Goal: Information Seeking & Learning: Learn about a topic

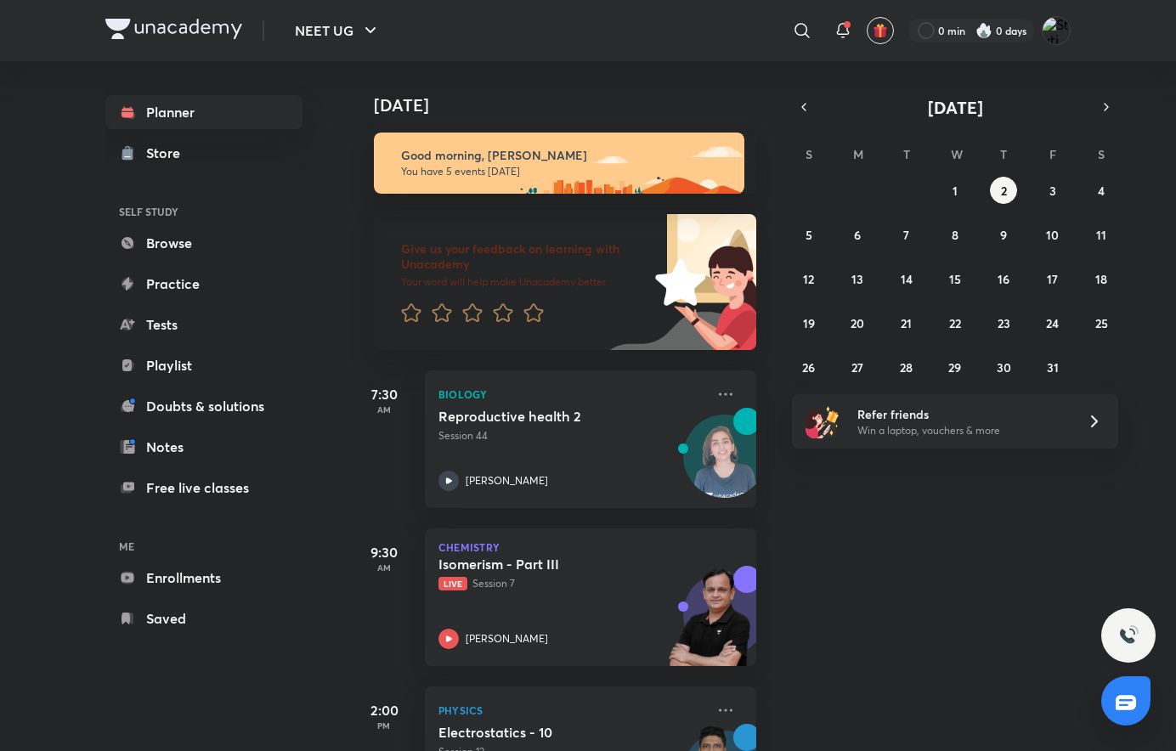
click at [801, 114] on icon "button" at bounding box center [804, 106] width 14 height 15
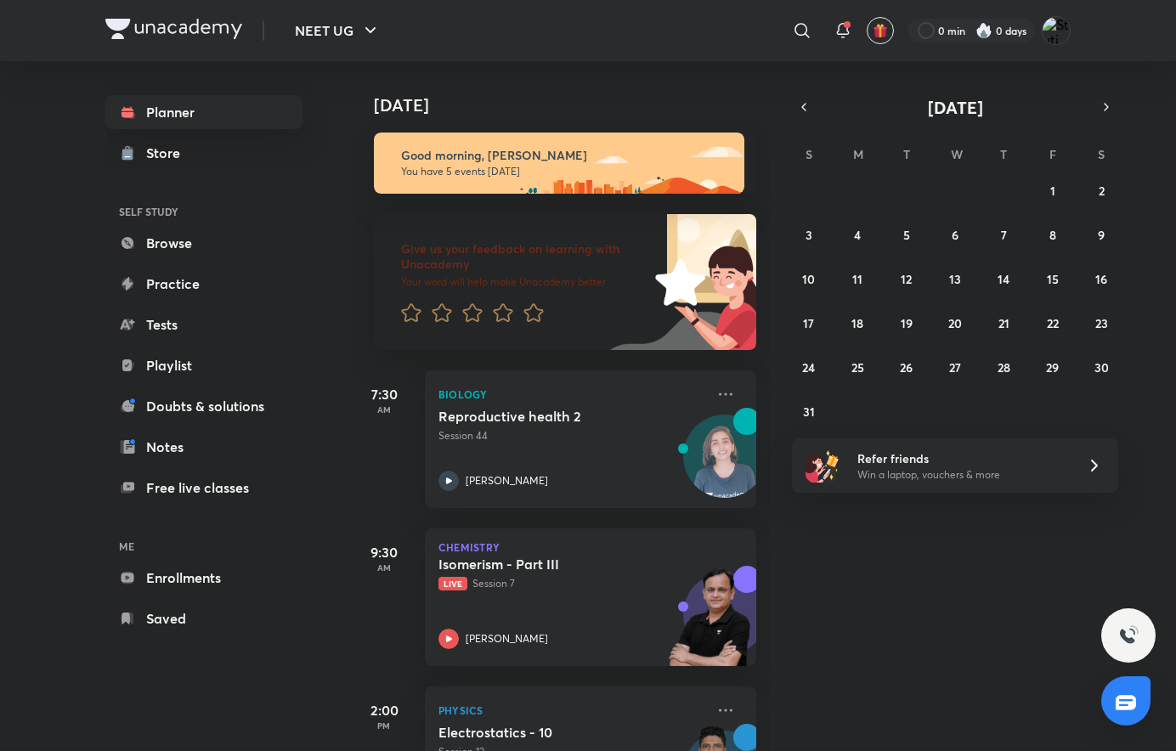
click at [805, 107] on icon "button" at bounding box center [804, 106] width 14 height 15
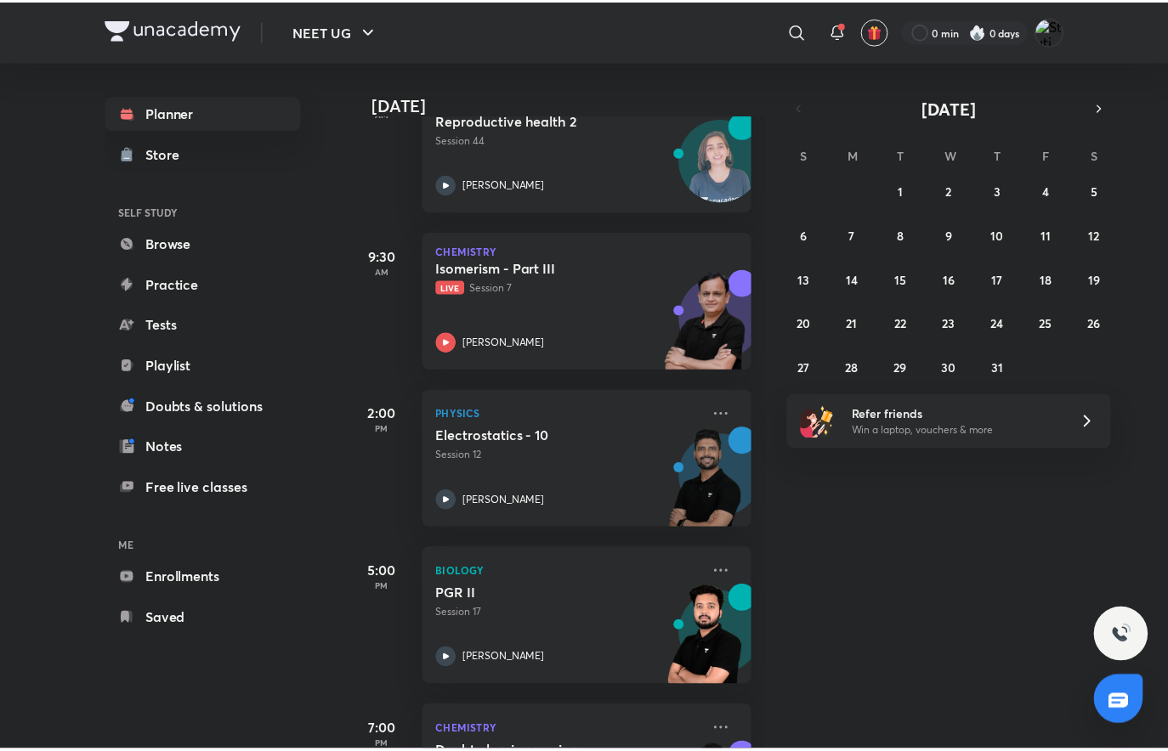
scroll to position [416, 0]
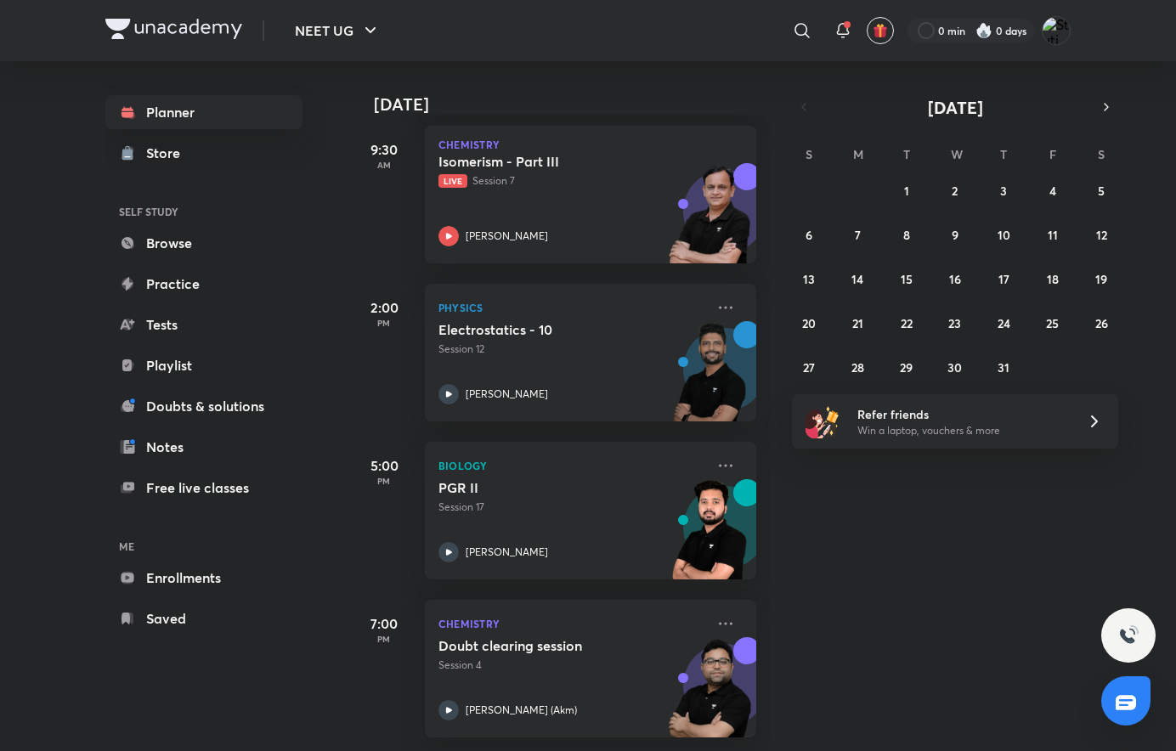
click at [716, 617] on icon at bounding box center [726, 624] width 20 height 20
drag, startPoint x: 795, startPoint y: 684, endPoint x: 795, endPoint y: 663, distance: 21.3
click at [795, 663] on div "DOWNLOAD CLASS PDF View educator Go to course page" at bounding box center [832, 655] width 168 height 101
click at [795, 663] on li "View educator" at bounding box center [832, 649] width 168 height 38
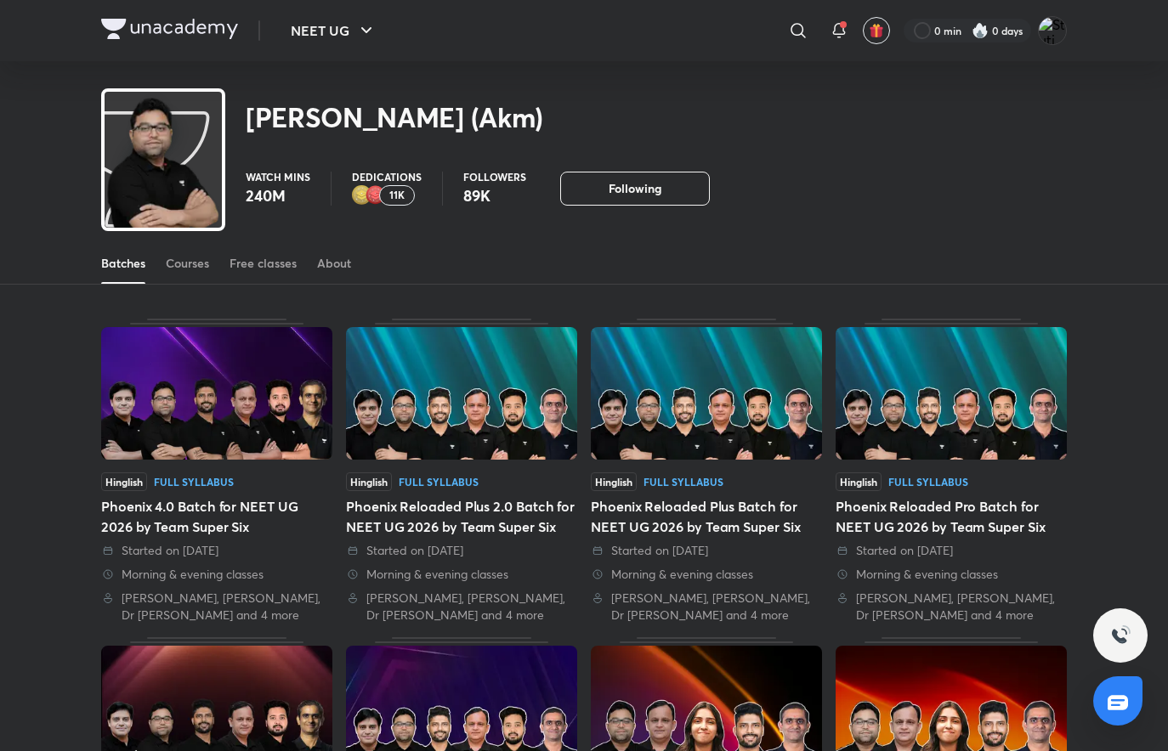
click at [194, 272] on link "Courses" at bounding box center [187, 263] width 43 height 41
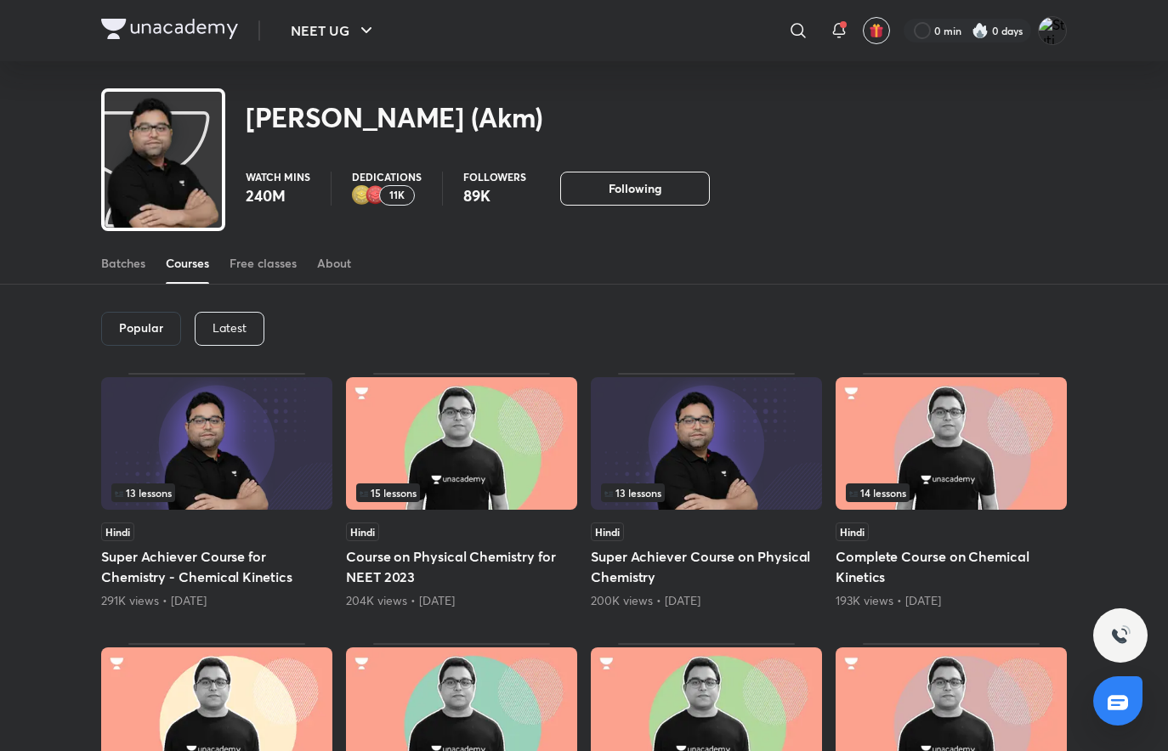
click at [207, 325] on div "Latest" at bounding box center [230, 329] width 70 height 34
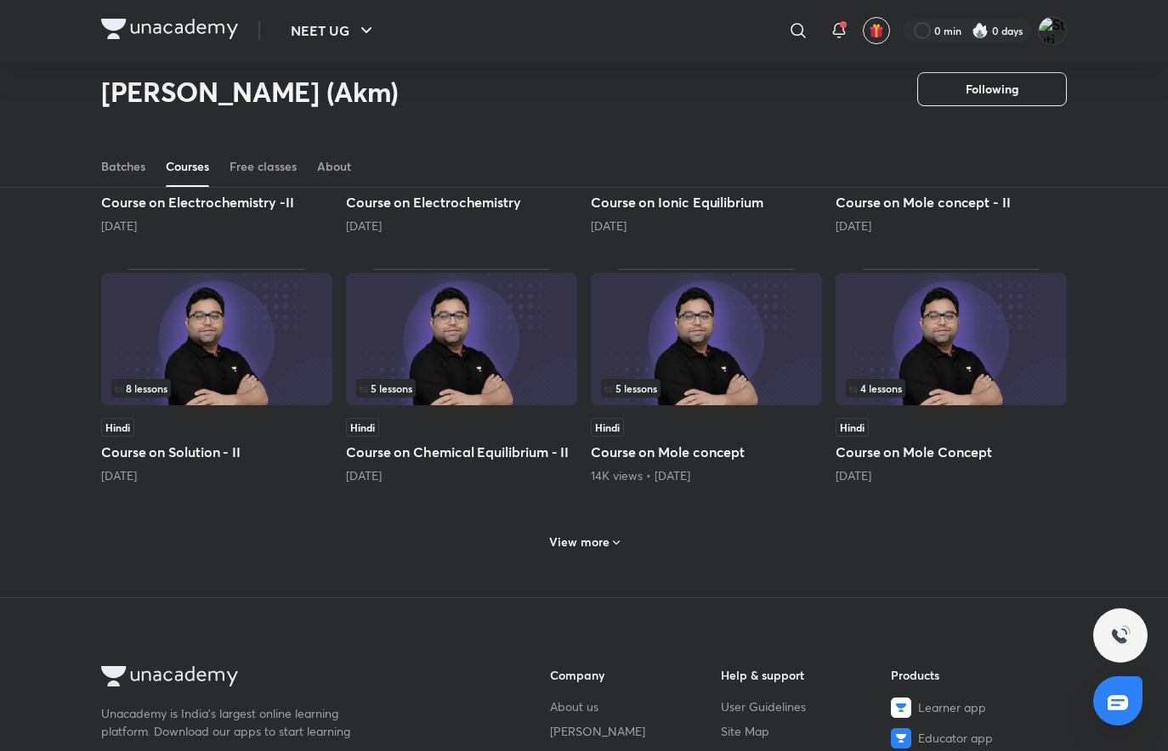
scroll to position [668, 0]
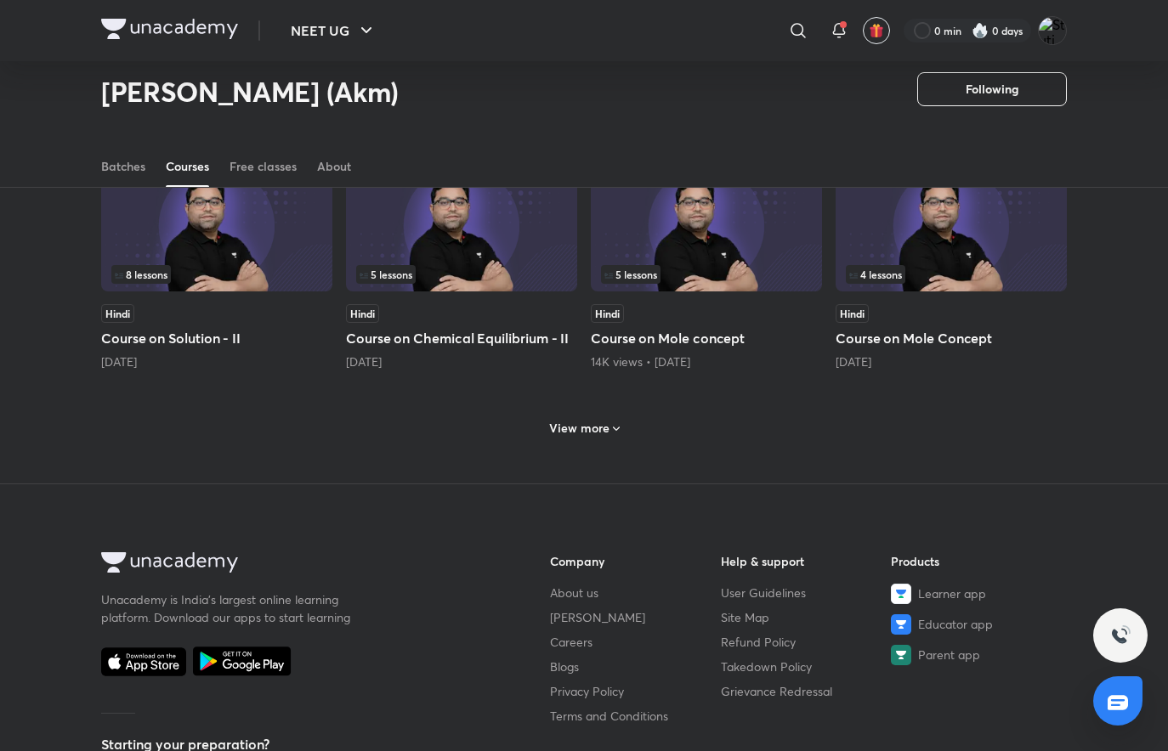
click at [558, 420] on h6 "View more" at bounding box center [579, 428] width 60 height 17
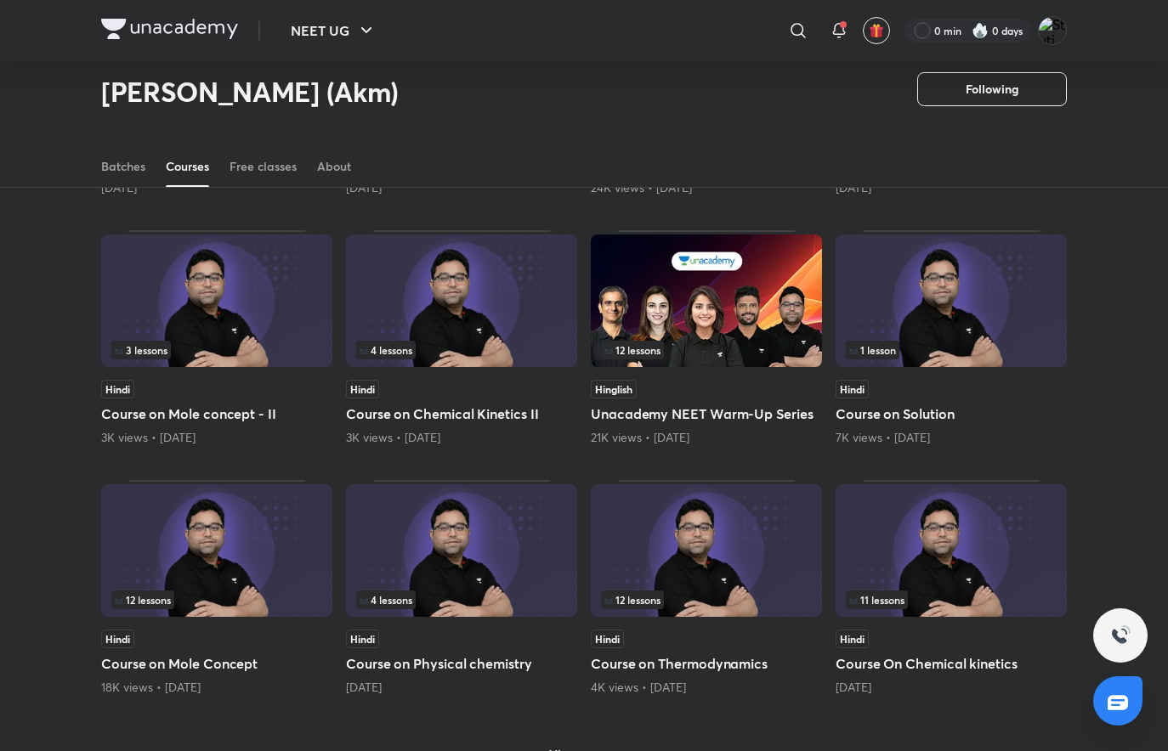
scroll to position [1263, 0]
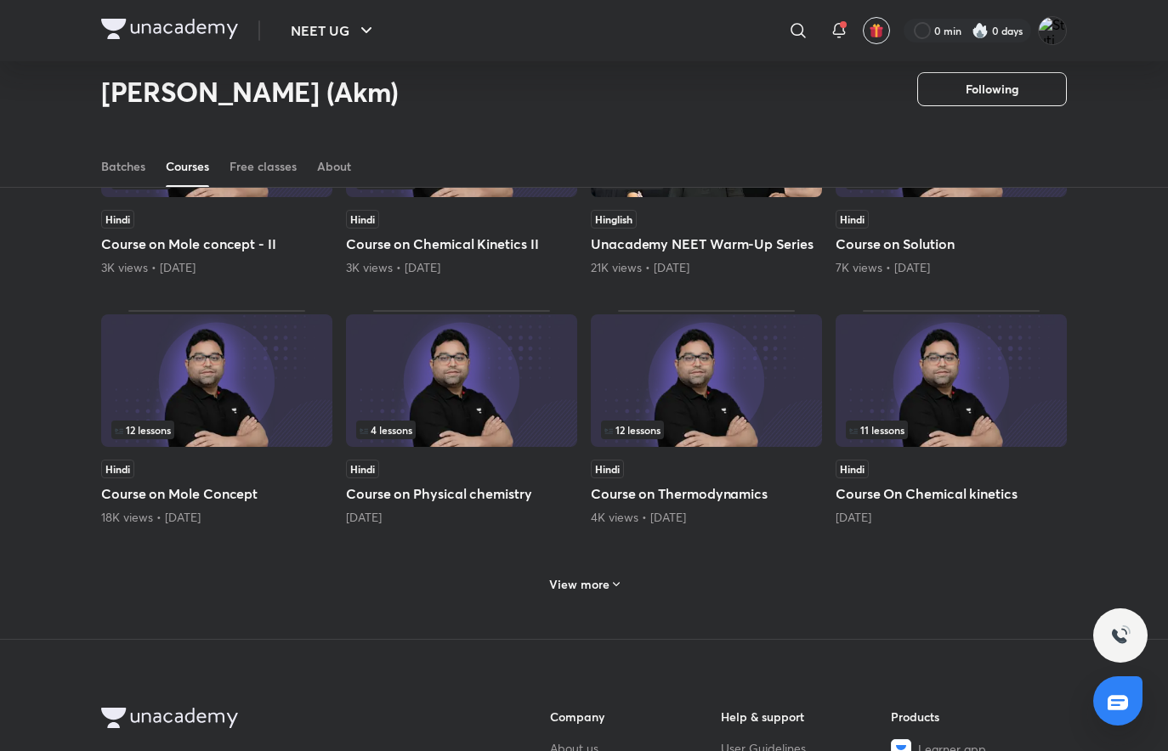
click at [579, 585] on h6 "View more" at bounding box center [579, 584] width 60 height 17
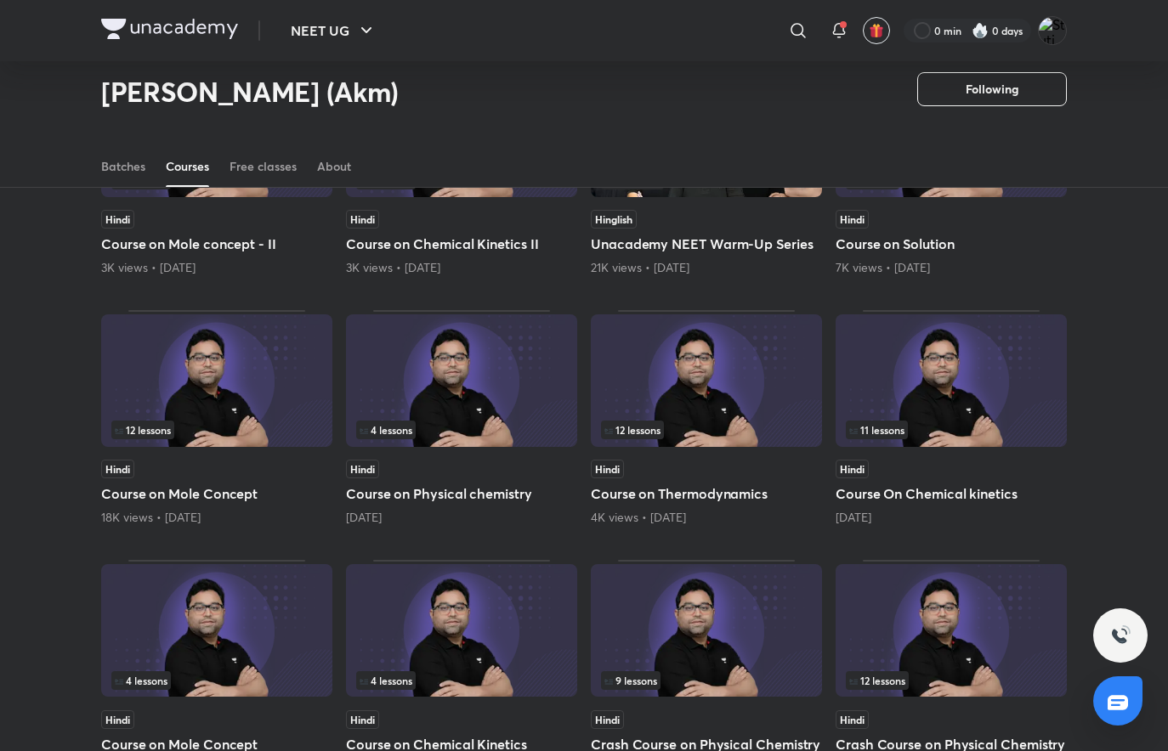
click at [509, 501] on h5 "Course on Physical chemistry" at bounding box center [461, 494] width 231 height 20
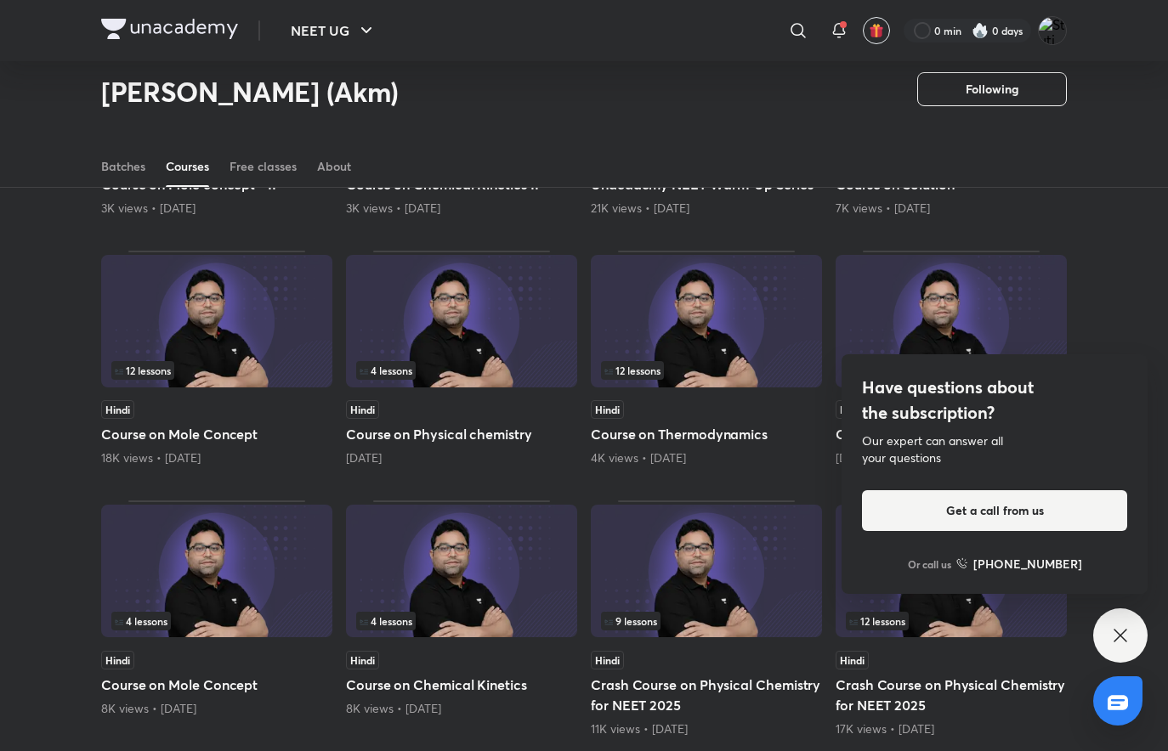
scroll to position [1348, 0]
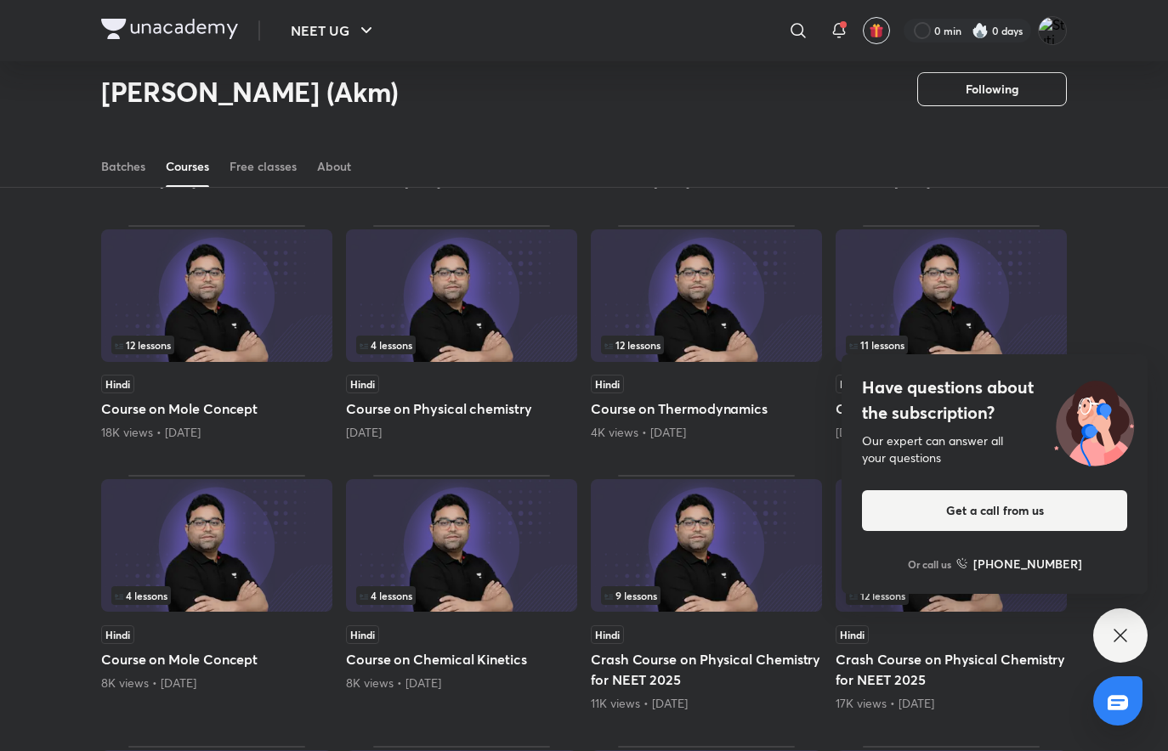
click at [463, 388] on div "Hindi" at bounding box center [461, 384] width 231 height 19
click at [518, 313] on img at bounding box center [461, 295] width 231 height 133
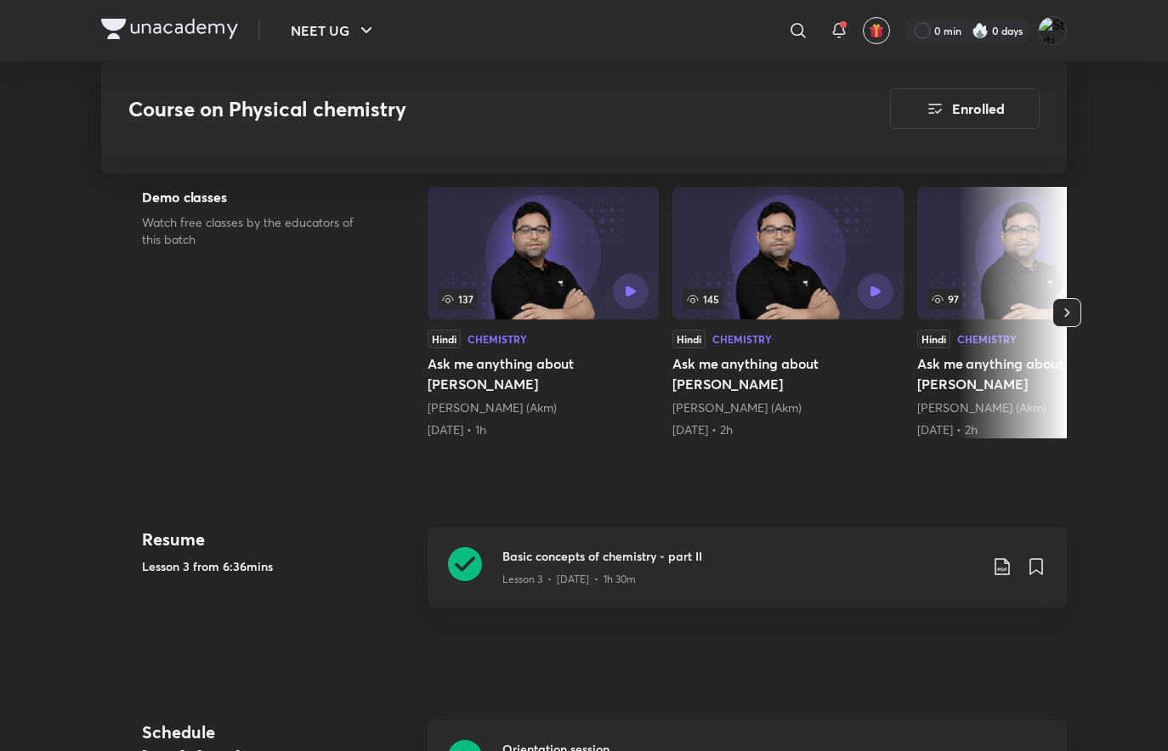
scroll to position [765, 0]
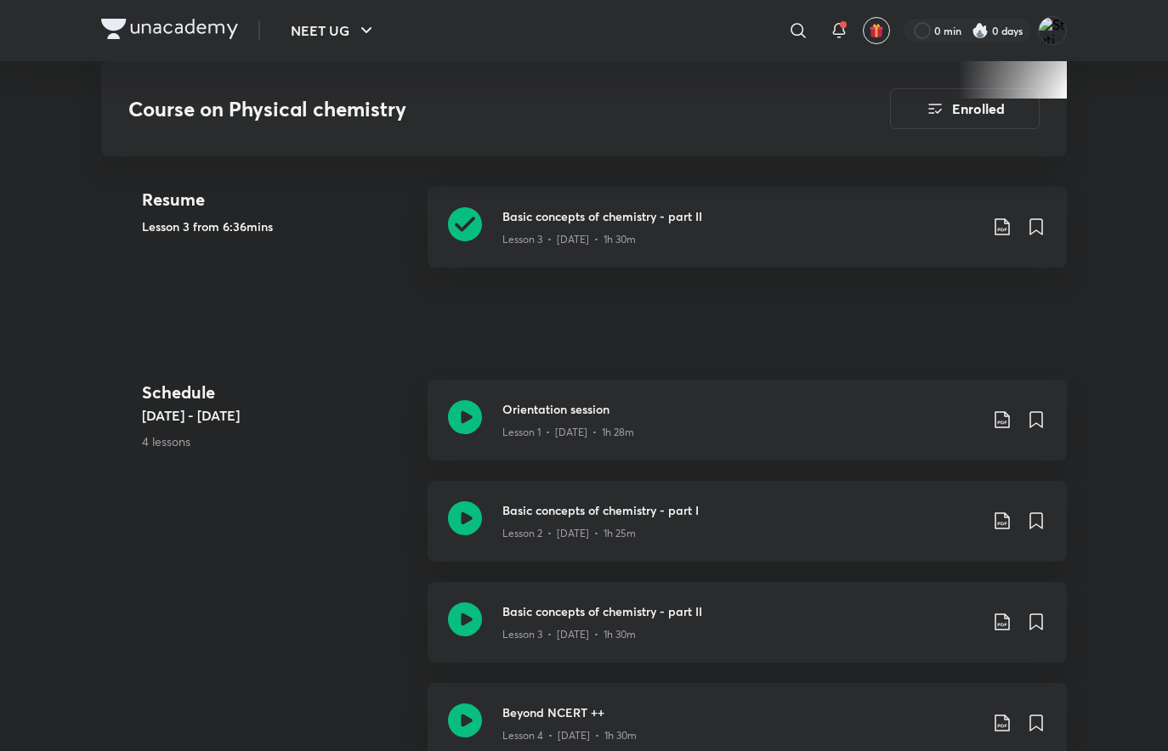
click at [683, 225] on div "Basic concepts of chemistry - part II Lesson 3 • [DATE] • 1h 30m" at bounding box center [746, 227] width 639 height 81
